Goal: Task Accomplishment & Management: Manage account settings

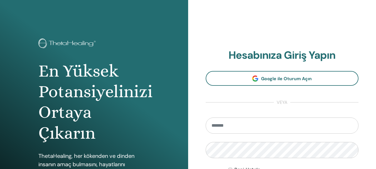
type input "**********"
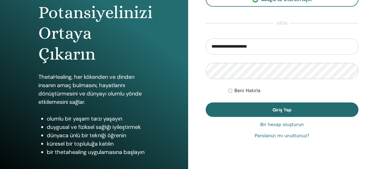
scroll to position [88, 0]
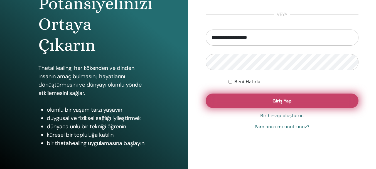
click at [293, 101] on button "Giriş Yap" at bounding box center [282, 100] width 153 height 14
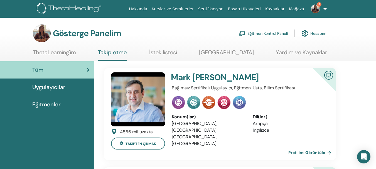
click at [276, 33] on font "Eğitmen Kontrol Paneli" at bounding box center [267, 33] width 40 height 5
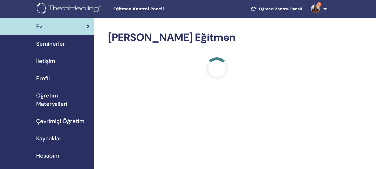
click at [51, 44] on font "Seminerler" at bounding box center [50, 43] width 29 height 7
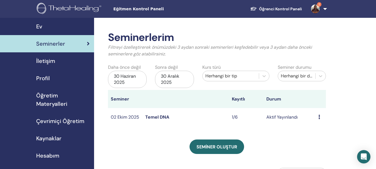
click at [318, 117] on icon at bounding box center [319, 117] width 2 height 4
click at [322, 123] on font "Önizleme" at bounding box center [318, 121] width 19 height 6
click at [319, 118] on icon at bounding box center [319, 117] width 2 height 4
click at [323, 139] on font "Katılımcılar" at bounding box center [321, 139] width 23 height 6
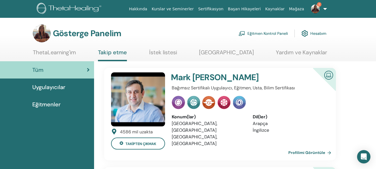
drag, startPoint x: 0, startPoint y: 0, endPoint x: 269, endPoint y: 34, distance: 271.0
click at [269, 34] on font "Eğitmen Kontrol Paneli" at bounding box center [267, 33] width 40 height 5
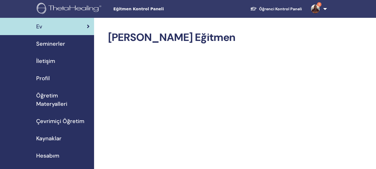
click at [61, 43] on font "Seminerler" at bounding box center [50, 43] width 29 height 7
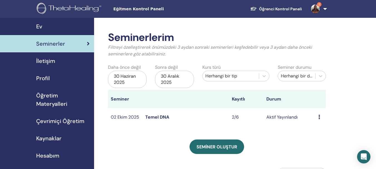
click at [320, 117] on icon at bounding box center [319, 117] width 2 height 4
click at [320, 139] on font "Katılımcılar" at bounding box center [321, 138] width 23 height 6
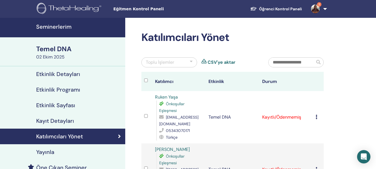
click at [316, 118] on icon at bounding box center [317, 117] width 2 height 4
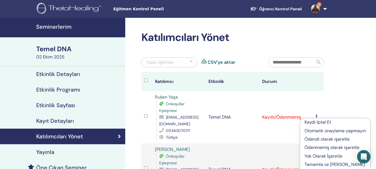
click at [333, 157] on font "Yok Olarak İşaretle" at bounding box center [323, 156] width 38 height 6
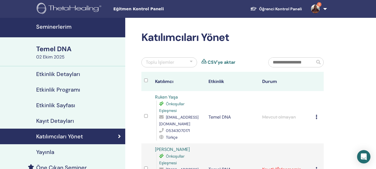
click at [361, 0] on nav "Eğitmen Kontrol Paneli Öğrenci Kontrol Paneli 3 SV [PERSON_NAME] ThetaLearning'…" at bounding box center [188, 9] width 376 height 18
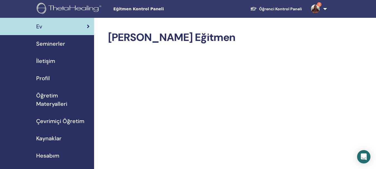
click at [51, 41] on font "Seminerler" at bounding box center [50, 43] width 29 height 7
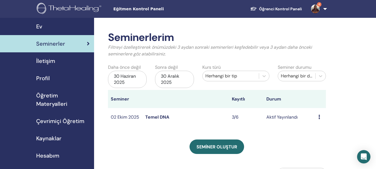
click at [319, 118] on icon at bounding box center [319, 117] width 2 height 4
click at [323, 139] on font "Katılımcılar" at bounding box center [320, 139] width 23 height 6
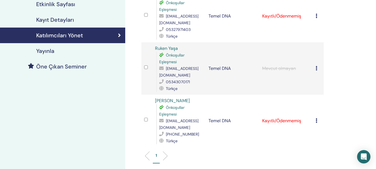
scroll to position [100, 0]
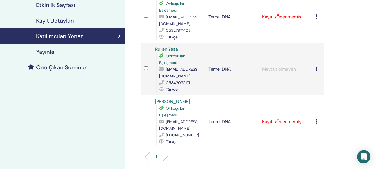
click at [316, 121] on icon at bounding box center [317, 121] width 2 height 4
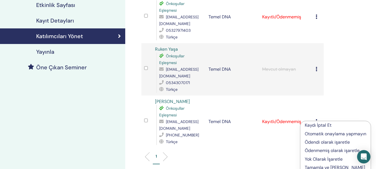
click at [314, 160] on font "Yok Olarak İşaretle" at bounding box center [324, 159] width 38 height 6
